Goal: Transaction & Acquisition: Purchase product/service

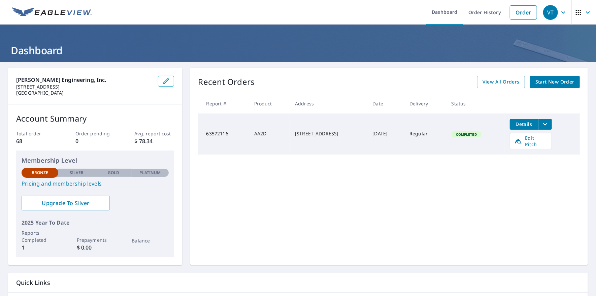
click at [544, 82] on span "Start New Order" at bounding box center [554, 82] width 39 height 8
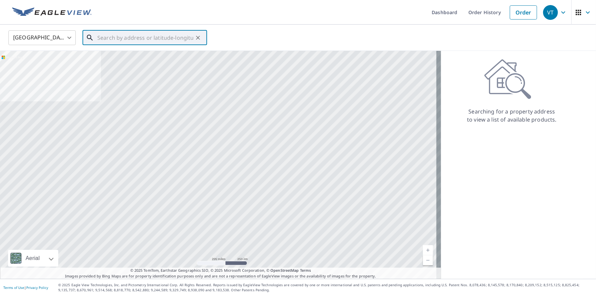
click at [101, 40] on input "text" at bounding box center [145, 37] width 96 height 19
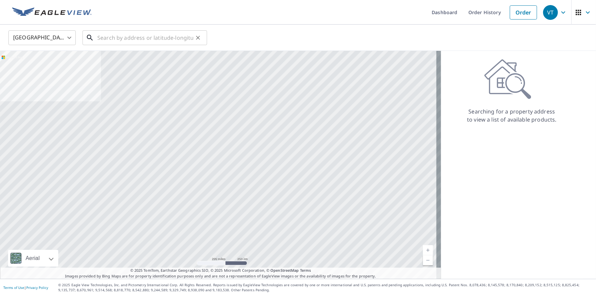
click at [129, 38] on input "text" at bounding box center [145, 37] width 96 height 19
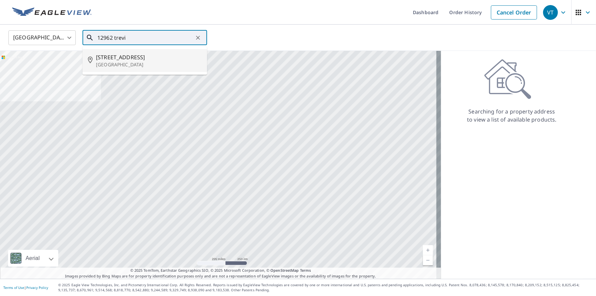
drag, startPoint x: 133, startPoint y: 59, endPoint x: 138, endPoint y: 56, distance: 6.0
click at [136, 57] on span "[STREET_ADDRESS]" at bounding box center [149, 57] width 106 height 8
type input "[STREET_ADDRESS]"
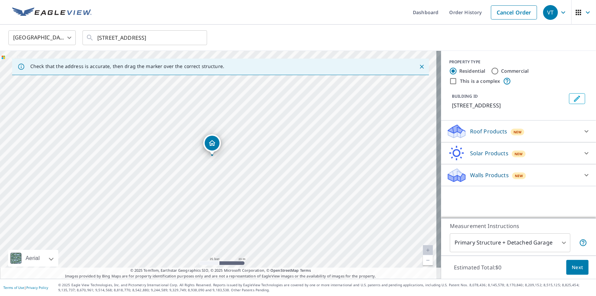
drag, startPoint x: 188, startPoint y: 141, endPoint x: 211, endPoint y: 142, distance: 23.2
click at [583, 135] on icon at bounding box center [586, 131] width 8 height 8
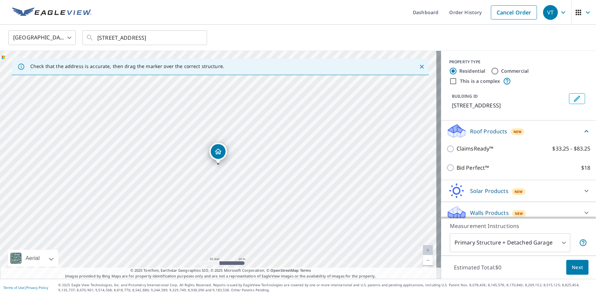
click at [582, 135] on icon at bounding box center [586, 131] width 8 height 8
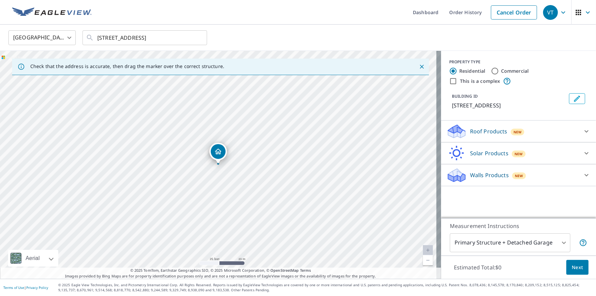
click at [578, 138] on div at bounding box center [586, 131] width 16 height 16
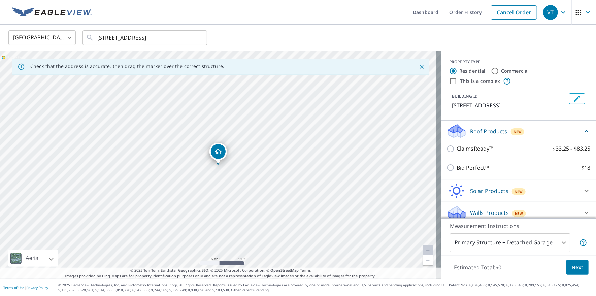
click at [582, 135] on icon at bounding box center [586, 131] width 8 height 8
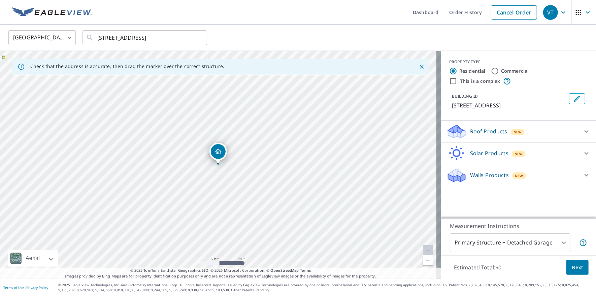
click at [513, 135] on span "New" at bounding box center [517, 131] width 8 height 5
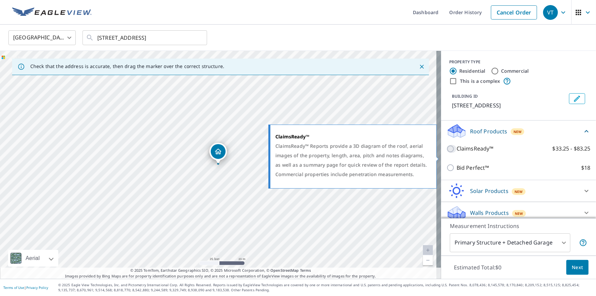
click at [447, 153] on input "ClaimsReady™ $33.25 - $83.25" at bounding box center [451, 149] width 10 height 8
checkbox input "true"
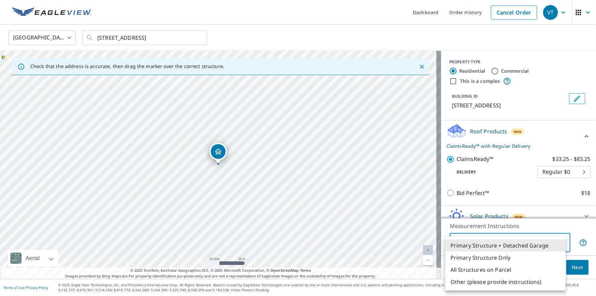
click at [558, 241] on body "VT VT Dashboard Order History Cancel Order VT [GEOGRAPHIC_DATA] [GEOGRAPHIC_DAT…" at bounding box center [298, 148] width 596 height 296
click at [502, 257] on li "Primary Structure Only" at bounding box center [505, 257] width 120 height 12
type input "2"
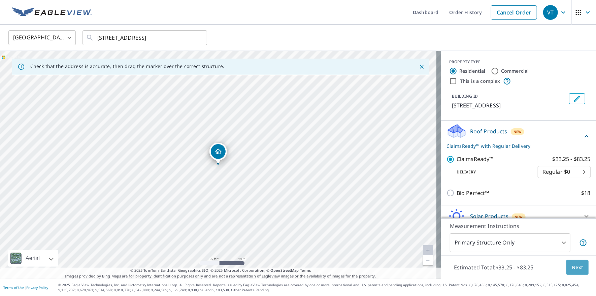
click at [571, 265] on span "Next" at bounding box center [576, 267] width 11 height 8
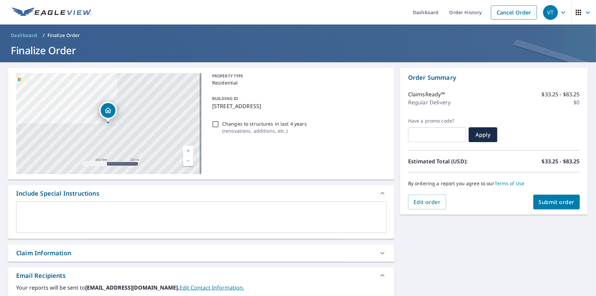
click at [552, 202] on span "Submit order" at bounding box center [556, 201] width 36 height 7
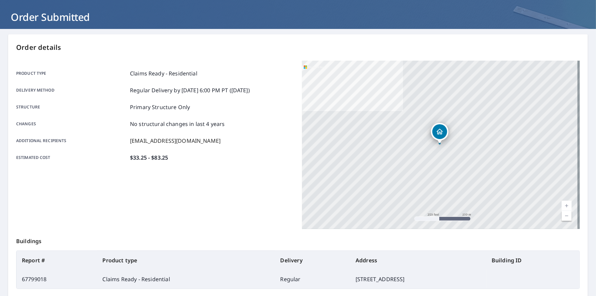
scroll to position [100, 0]
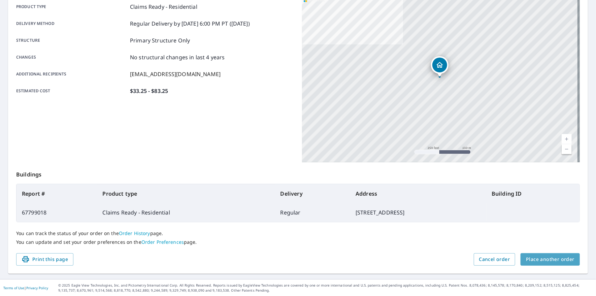
click at [563, 257] on span "Place another order" at bounding box center [550, 259] width 48 height 8
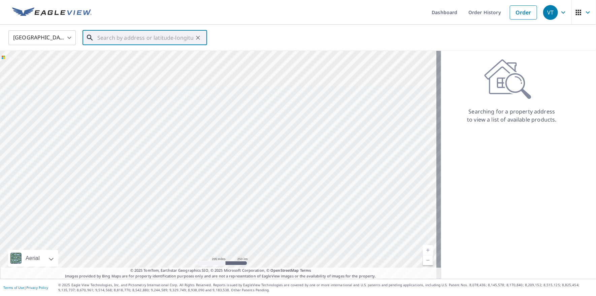
click at [150, 40] on input "text" at bounding box center [145, 37] width 96 height 19
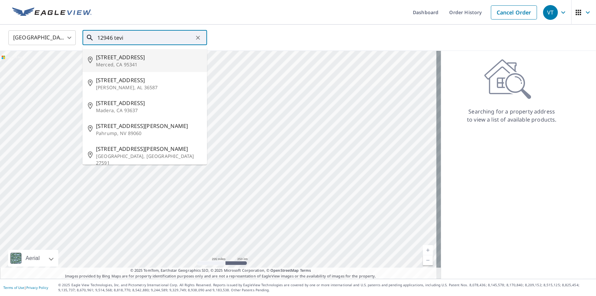
click at [116, 37] on input "12946 tevi" at bounding box center [145, 37] width 96 height 19
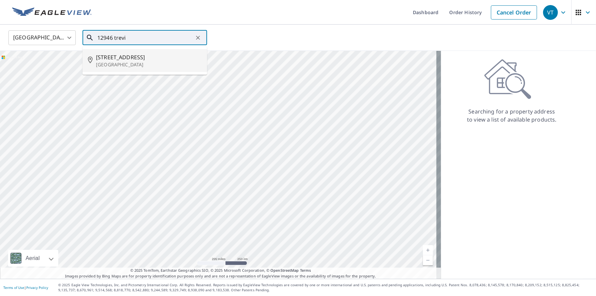
click at [129, 57] on span "[STREET_ADDRESS]" at bounding box center [149, 57] width 106 height 8
type input "[STREET_ADDRESS]"
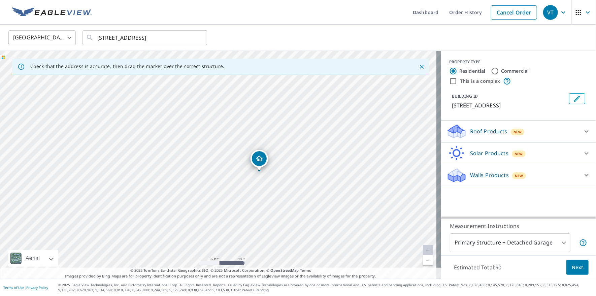
drag, startPoint x: 222, startPoint y: 160, endPoint x: 259, endPoint y: 163, distance: 37.8
click at [583, 135] on icon at bounding box center [586, 131] width 8 height 8
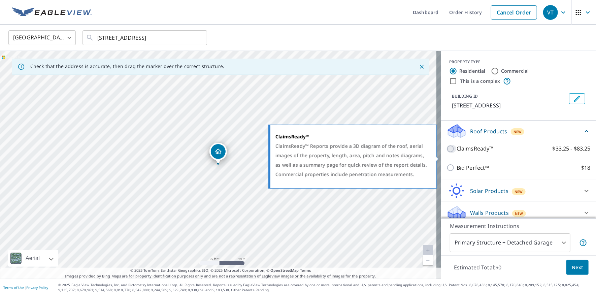
click at [446, 153] on input "ClaimsReady™ $33.25 - $83.25" at bounding box center [451, 149] width 10 height 8
checkbox input "true"
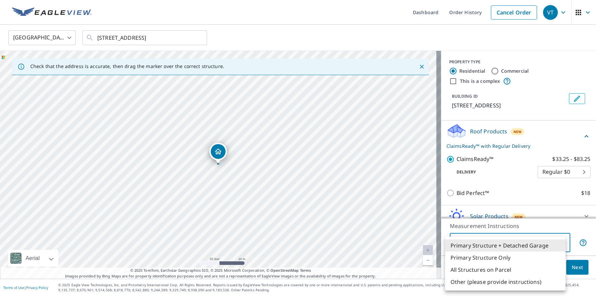
click at [556, 241] on body "VT VT Dashboard Order History Cancel Order VT [GEOGRAPHIC_DATA] [GEOGRAPHIC_DAT…" at bounding box center [298, 148] width 596 height 296
click at [503, 257] on li "Primary Structure Only" at bounding box center [505, 257] width 120 height 12
type input "2"
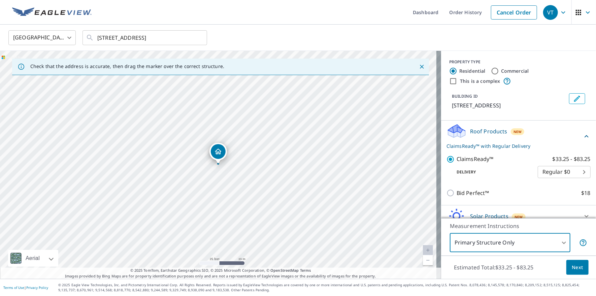
click at [572, 264] on span "Next" at bounding box center [576, 267] width 11 height 8
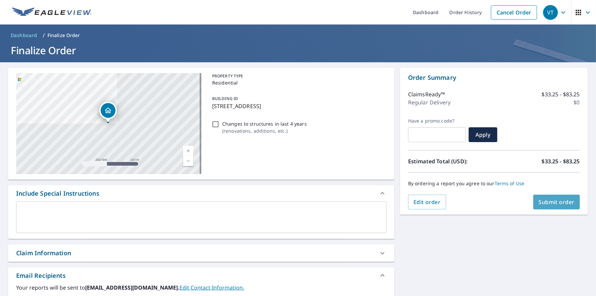
click at [541, 199] on span "Submit order" at bounding box center [556, 201] width 36 height 7
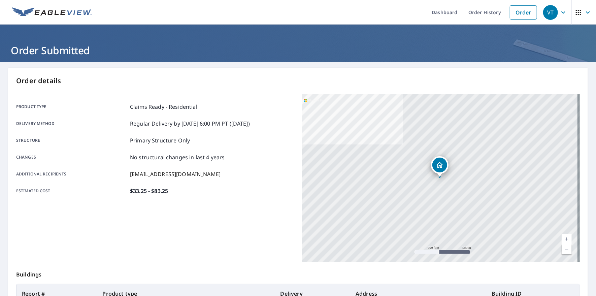
scroll to position [100, 0]
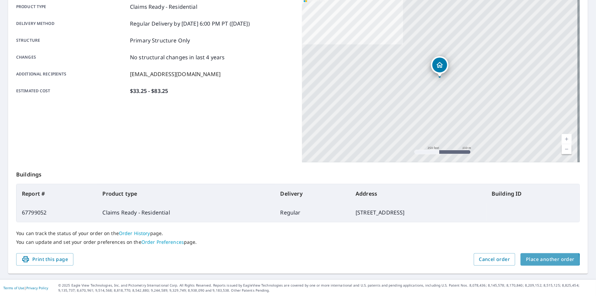
click at [532, 260] on span "Place another order" at bounding box center [550, 259] width 48 height 8
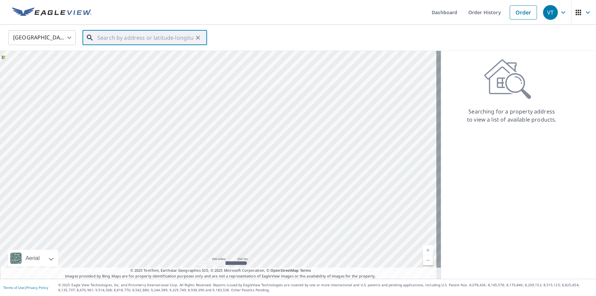
click at [118, 37] on input "text" at bounding box center [145, 37] width 96 height 19
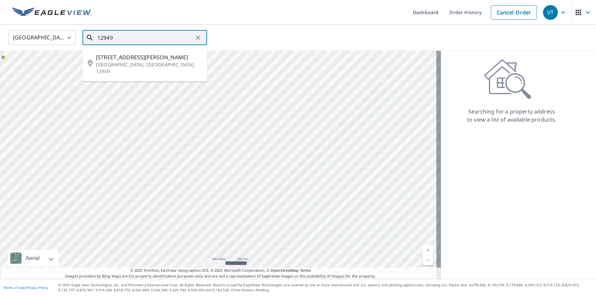
click at [118, 40] on input "12949" at bounding box center [145, 37] width 96 height 19
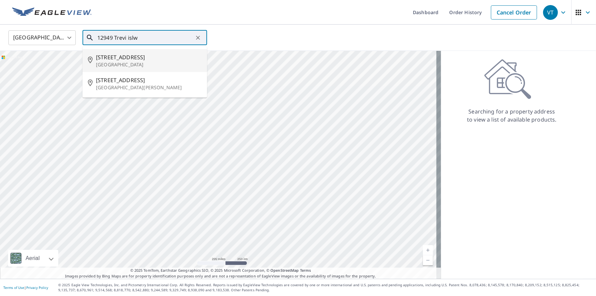
click at [116, 57] on span "[STREET_ADDRESS]" at bounding box center [149, 57] width 106 height 8
type input "[STREET_ADDRESS]"
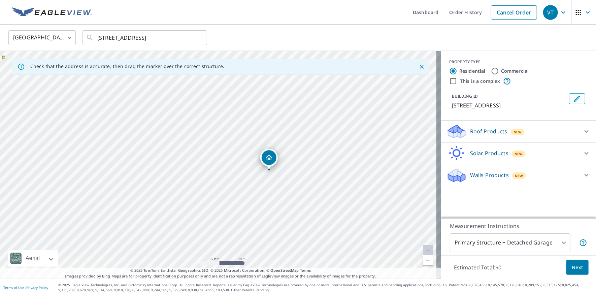
drag, startPoint x: 217, startPoint y: 163, endPoint x: 268, endPoint y: 169, distance: 51.2
click at [582, 135] on icon at bounding box center [586, 131] width 8 height 8
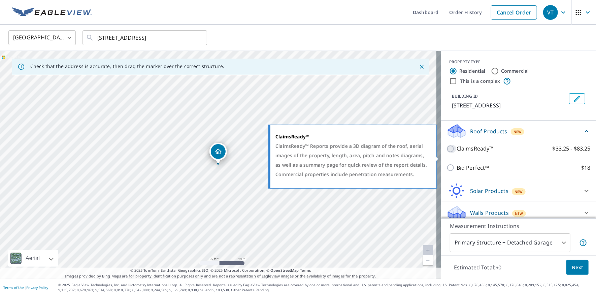
click at [446, 153] on input "ClaimsReady™ $33.25 - $83.25" at bounding box center [451, 149] width 10 height 8
checkbox input "true"
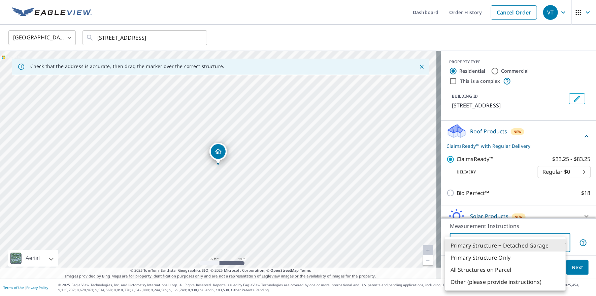
click at [558, 242] on body "VT VT Dashboard Order History Cancel Order VT [GEOGRAPHIC_DATA] [GEOGRAPHIC_DAT…" at bounding box center [298, 148] width 596 height 296
click at [499, 261] on li "Primary Structure Only" at bounding box center [505, 257] width 120 height 12
type input "2"
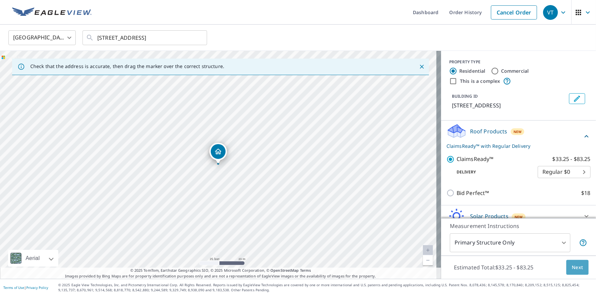
click at [572, 266] on span "Next" at bounding box center [576, 267] width 11 height 8
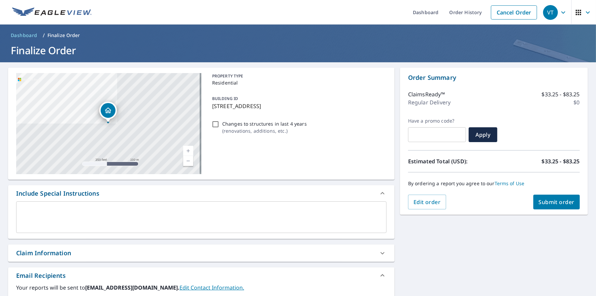
click at [562, 202] on span "Submit order" at bounding box center [556, 201] width 36 height 7
